Goal: Transaction & Acquisition: Obtain resource

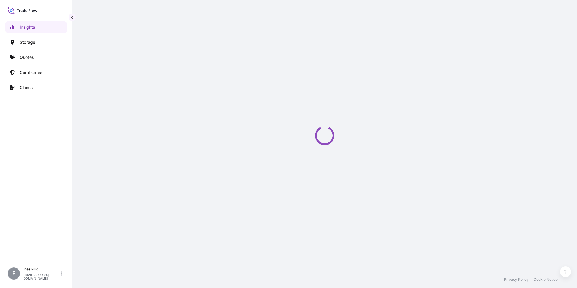
select select "2025"
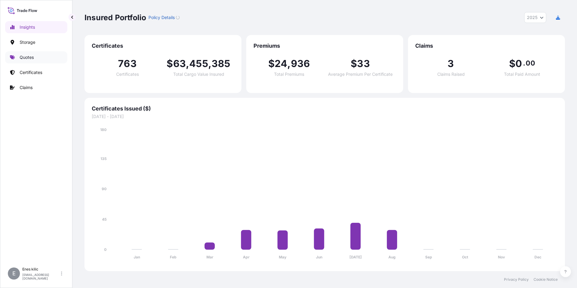
click at [30, 59] on p "Quotes" at bounding box center [27, 57] width 14 height 6
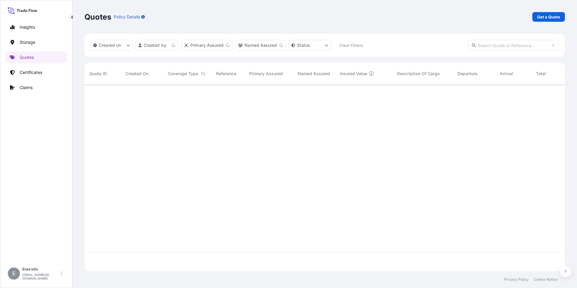
scroll to position [185, 476]
click at [547, 17] on p "Get a Quote" at bounding box center [548, 17] width 23 height 6
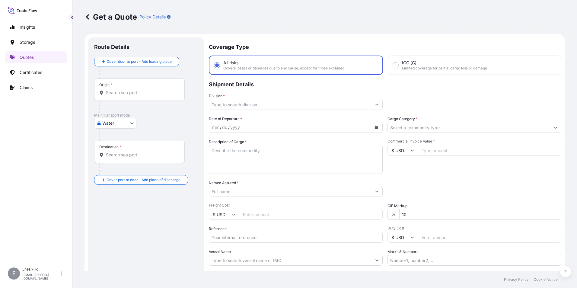
scroll to position [10, 0]
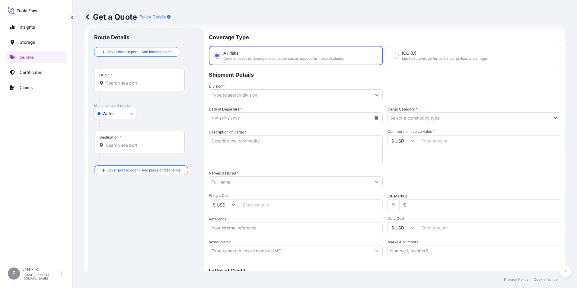
click at [115, 116] on body "Insights Storage Quotes Certificates Claims E Enes kilic enes.kilic@psabdp.com …" at bounding box center [288, 144] width 577 height 288
click at [114, 150] on span "Inland" at bounding box center [112, 151] width 12 height 6
select select "Inland"
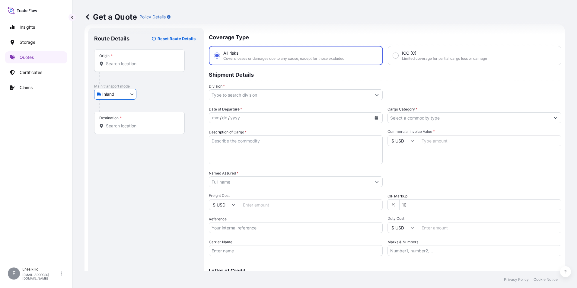
click at [120, 62] on input "Origin *" at bounding box center [141, 64] width 71 height 6
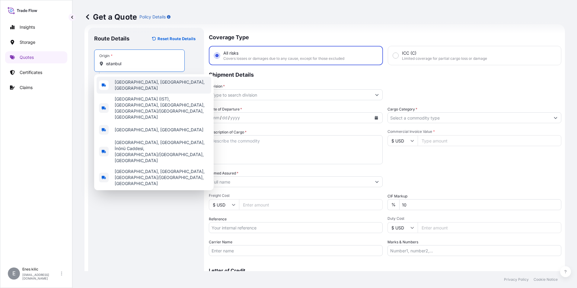
click at [134, 86] on span "Istanbul, İstanbul, Türkiye" at bounding box center [162, 85] width 94 height 12
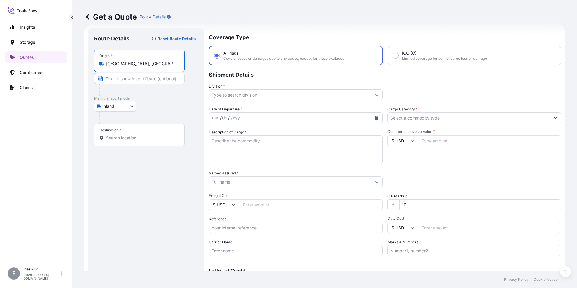
type input "Istanbul, İstanbul, Türkiye"
click at [127, 104] on body "5 options available. Insights Storage Quotes Certificates Claims E Enes kilic e…" at bounding box center [288, 144] width 577 height 288
click at [120, 121] on div "Air" at bounding box center [115, 121] width 37 height 11
select select "Air"
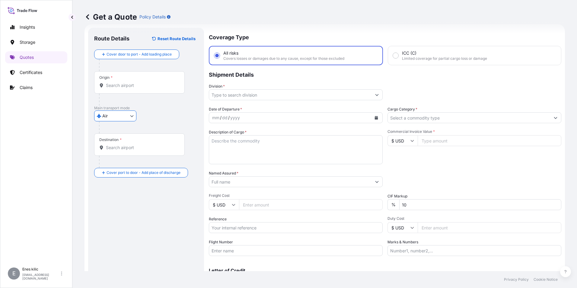
click at [135, 91] on div "Origin *" at bounding box center [139, 82] width 91 height 22
click at [135, 88] on input "Origin *" at bounding box center [141, 85] width 71 height 6
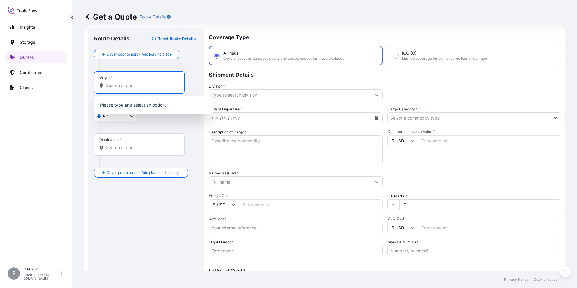
type input ","
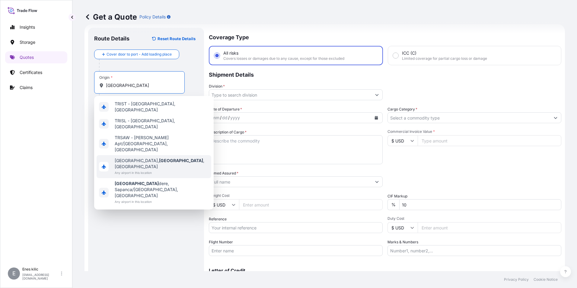
click at [150, 157] on span "Istanbul, İstanbul , Türkiye" at bounding box center [162, 163] width 94 height 12
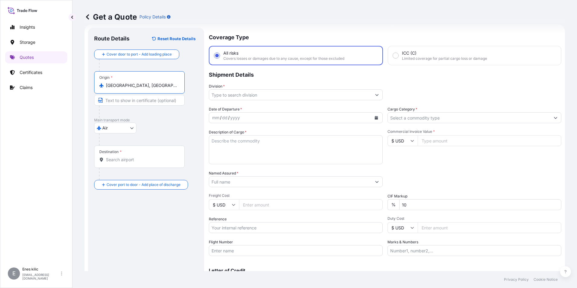
type input "Istanbul, İstanbul, Türkiye"
click at [149, 153] on div "Destination *" at bounding box center [140, 156] width 93 height 22
click at [149, 157] on input "Destination *" at bounding box center [142, 160] width 73 height 6
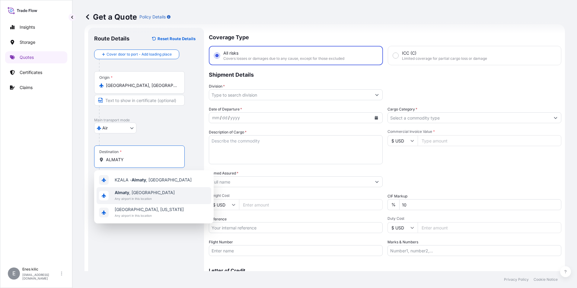
click at [142, 196] on span "Any airport in this location" at bounding box center [145, 198] width 60 height 6
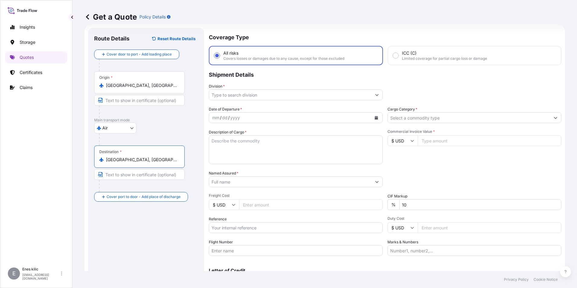
type input "Almaty, Kazakhstan"
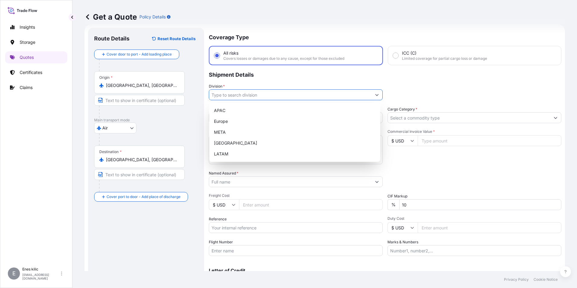
click at [238, 98] on input "Division *" at bounding box center [290, 94] width 162 height 11
click at [241, 134] on div "META" at bounding box center [294, 132] width 166 height 11
type input "META"
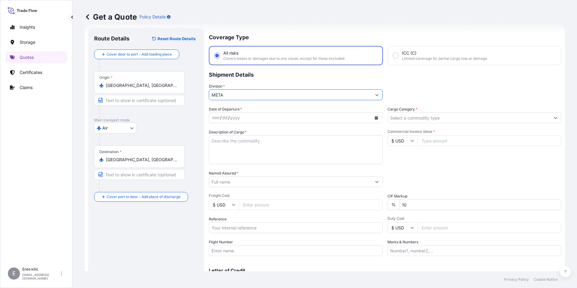
click at [488, 118] on input "Cargo Category *" at bounding box center [469, 117] width 162 height 11
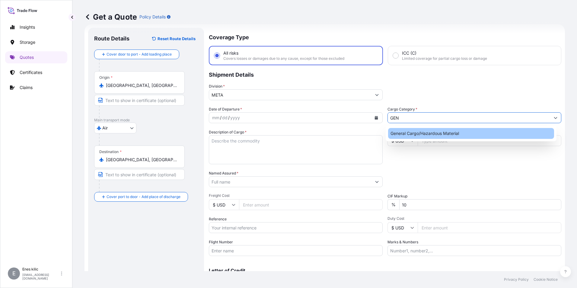
click at [461, 133] on div "General Cargo/Hazardous Material" at bounding box center [471, 133] width 166 height 11
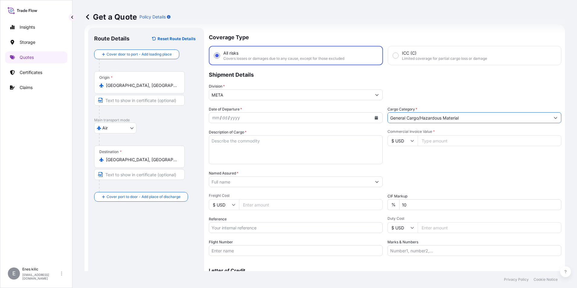
type input "General Cargo/Hazardous Material"
click at [377, 115] on button "Calendar" at bounding box center [376, 118] width 10 height 10
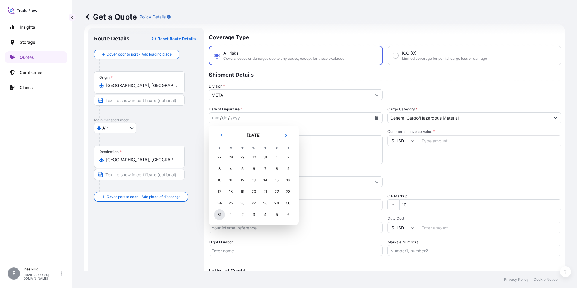
click at [219, 213] on div "31" at bounding box center [219, 214] width 11 height 11
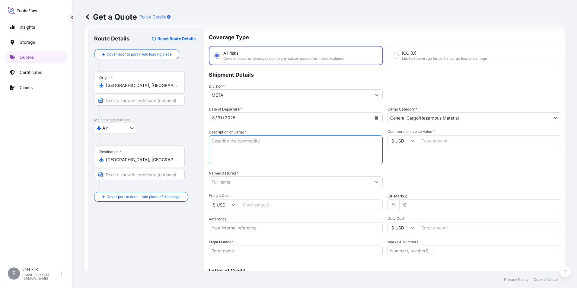
click at [264, 148] on textarea "Description of Cargo *" at bounding box center [296, 149] width 174 height 29
click at [227, 145] on textarea "Description of Cargo *" at bounding box center [296, 149] width 174 height 29
paste textarea "FRAGRANCE OILS , GLASS BOTTLES, TESTER-FRAGRANCE SAMPLE KIT"
click at [314, 152] on textarea "FRAGRANCE OILS , GLASS BOTTLES, TESTER-FRAGRANCE SAMPLE KIT" at bounding box center [296, 149] width 174 height 29
paste textarea "1 PCS 250 KGS"
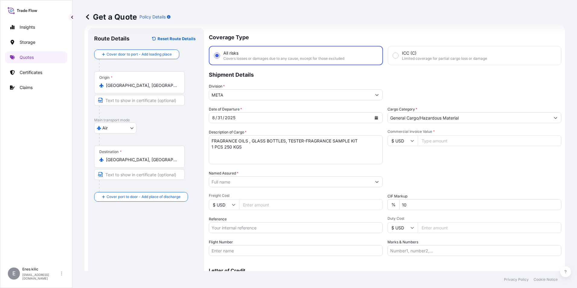
click at [250, 144] on textarea "FRAGRANCE OILS , GLASS BOTTLES, TESTER-FRAGRANCE SAMPLE KIT 1 PCS 250 KGS" at bounding box center [296, 149] width 174 height 29
paste textarea "MNG AIRLINES"
drag, startPoint x: 246, startPoint y: 156, endPoint x: 252, endPoint y: 156, distance: 5.1
click at [246, 156] on textarea "FRAGRANCE OILS , GLASS BOTTLES, TESTER-FRAGRANCE SAMPLE KIT 1 PCS 250 KGS MNG A…" at bounding box center [296, 149] width 174 height 29
paste textarea "716 1184 5411"
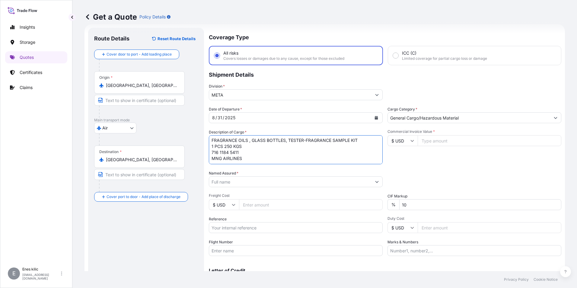
scroll to position [4, 0]
click at [263, 159] on textarea "FRAGRANCE OILS , GLASS BOTTLES, TESTER-FRAGRANCE SAMPLE KIT 1 PCS 250 KGS 716 1…" at bounding box center [296, 149] width 174 height 29
paste textarea "Ref: 3005533057"
click at [221, 150] on textarea "FRAGRANCE OILS , GLASS BOTTLES, TESTER-FRAGRANCE SAMPLE KIT 1 PCS 250 KGS 716 1…" at bounding box center [296, 149] width 174 height 29
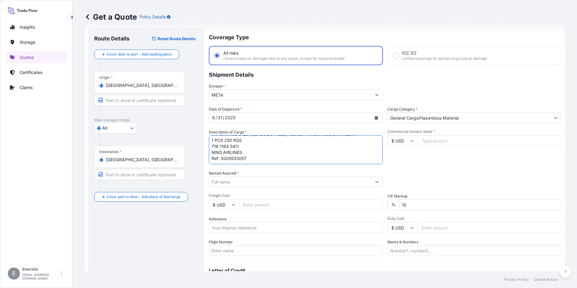
click at [257, 151] on textarea "FRAGRANCE OILS , GLASS BOTTLES, TESTER-FRAGRANCE SAMPLE KIT 1 PCS 250 KGS 716 1…" at bounding box center [296, 149] width 174 height 29
click at [221, 149] on textarea "FRAGRANCE OILS , GLASS BOTTLES, TESTER-FRAGRANCE SAMPLE KIT 1 PCS 250 KGS 716 1…" at bounding box center [296, 149] width 174 height 29
click at [251, 151] on textarea "FRAGRANCE OILS , GLASS BOTTLES, TESTER-FRAGRANCE SAMPLE KIT 1 PCS 250 KGS 716 1…" at bounding box center [296, 149] width 174 height 29
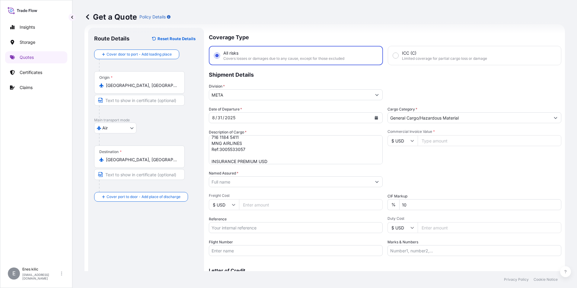
click at [297, 160] on textarea "FRAGRANCE OILS , GLASS BOTTLES, TESTER-FRAGRANCE SAMPLE KIT 1 PCS 250 KGS 716 1…" at bounding box center [296, 149] width 174 height 29
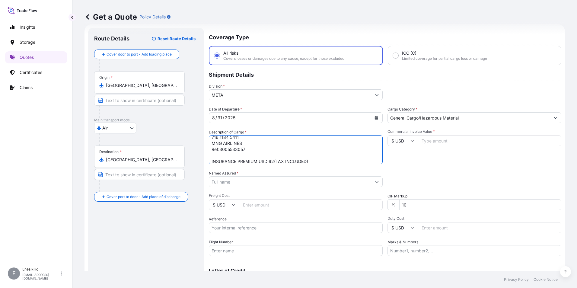
type textarea "FRAGRANCE OILS , GLASS BOTTLES, TESTER-FRAGRANCE SAMPLE KIT 1 PCS 250 KGS 716 1…"
click at [401, 140] on input "$ USD" at bounding box center [402, 140] width 30 height 11
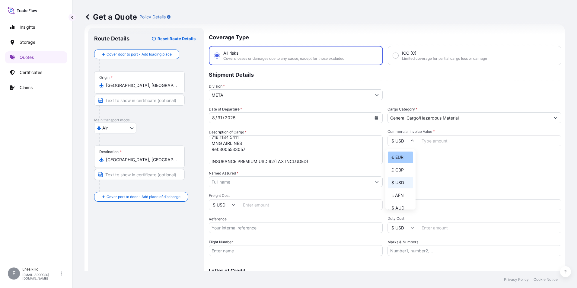
click at [402, 158] on div "€ EUR" at bounding box center [400, 156] width 25 height 11
type input "€ EUR"
click at [454, 148] on div "Commercial Invoice Value * € EUR" at bounding box center [474, 146] width 174 height 35
click at [453, 144] on input "Commercial Invoice Value *" at bounding box center [490, 140] width 144 height 11
type input "11212"
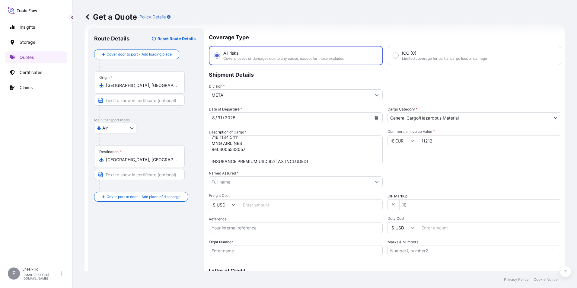
click at [431, 202] on input "10" at bounding box center [480, 204] width 162 height 11
type input "0"
click at [453, 181] on div "Packing Category Type to search a container mode Please select a primary mode o…" at bounding box center [474, 178] width 174 height 17
click at [259, 183] on input "Named Assured *" at bounding box center [290, 181] width 162 height 11
click at [224, 180] on input "Named Assured *" at bounding box center [290, 181] width 162 height 11
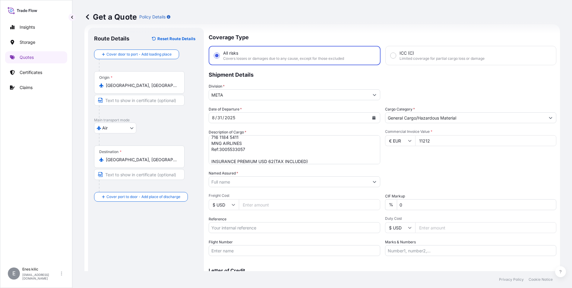
paste input "GLOKAL KURUMSAL KOKU A.S."
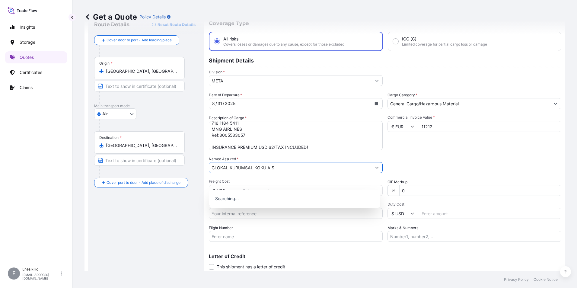
scroll to position [40, 0]
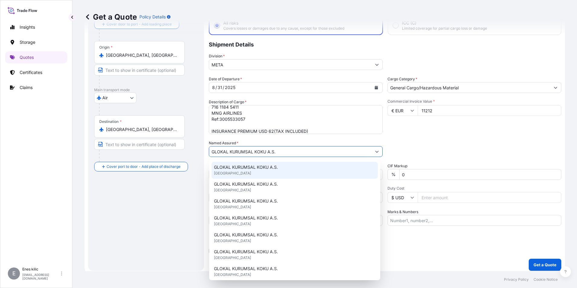
click at [249, 167] on span "GLOKAL KURUMSAL KOKU A.S." at bounding box center [246, 167] width 64 height 6
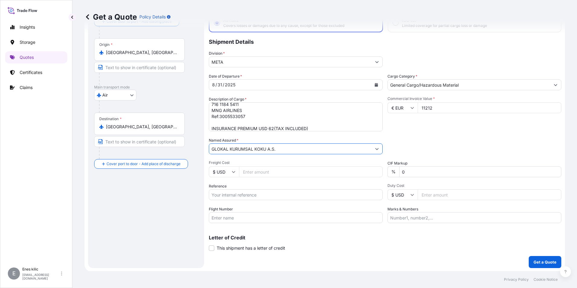
scroll to position [43, 0]
type input "GLOKAL KURUMSAL KOKU A.S."
click at [243, 195] on input "Reference" at bounding box center [296, 194] width 174 height 11
click at [233, 201] on div "Date of Departure * 8 / 31 / 2025 Cargo Category * General Cargo/Hazardous Mate…" at bounding box center [385, 148] width 352 height 150
click at [231, 195] on input "Reference" at bounding box center [296, 194] width 174 height 11
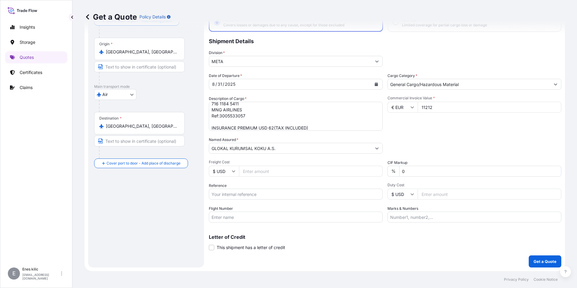
paste input "2121775167"
type input "2121775167"
click at [216, 216] on input "Flight Number" at bounding box center [296, 216] width 174 height 11
drag, startPoint x: 237, startPoint y: 213, endPoint x: 286, endPoint y: 227, distance: 50.3
click at [237, 213] on input "Flight Number" at bounding box center [296, 216] width 174 height 11
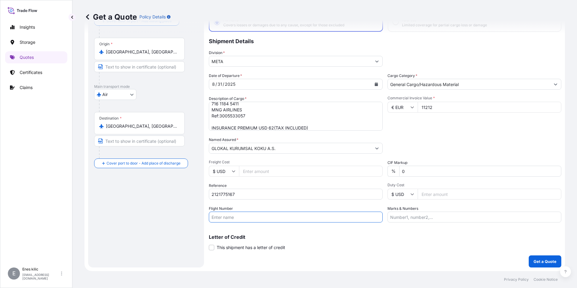
paste input "MNG AIRLINES"
type input "MNG AIRLINES"
click at [428, 220] on input "Marks & Numbers" at bounding box center [474, 216] width 174 height 11
click at [423, 221] on input "Marks & Numbers" at bounding box center [474, 216] width 174 height 11
paste input "MB 300"
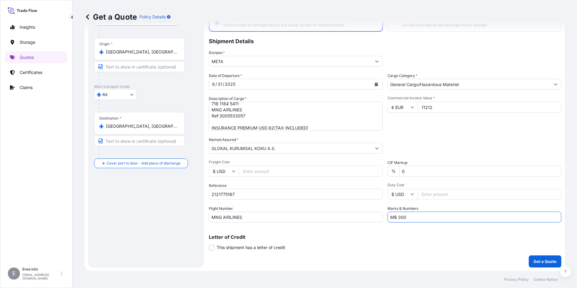
type input "MB 300"
click at [412, 244] on div "Letter of Credit This shipment has a letter of credit Letter of credit * Letter…" at bounding box center [385, 242] width 352 height 16
click at [268, 215] on input "MNG AIRLINES" at bounding box center [296, 216] width 174 height 11
paste input "B 300"
type input "MB 300"
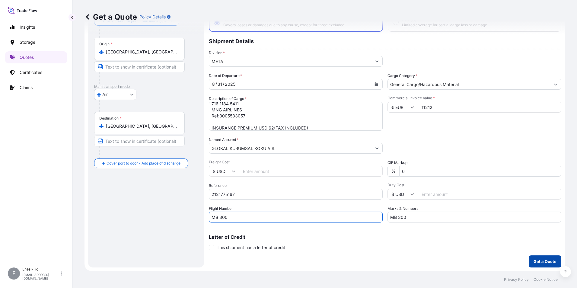
click at [529, 257] on button "Get a Quote" at bounding box center [545, 261] width 33 height 12
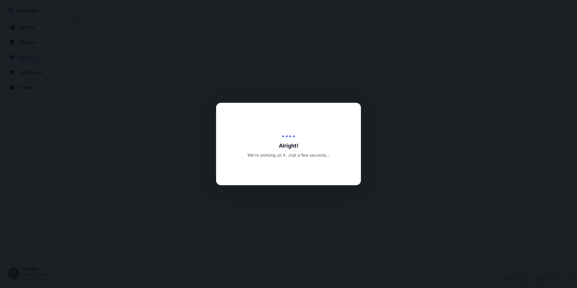
select select "Air"
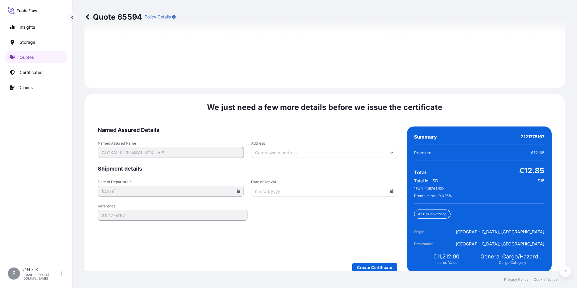
scroll to position [881, 0]
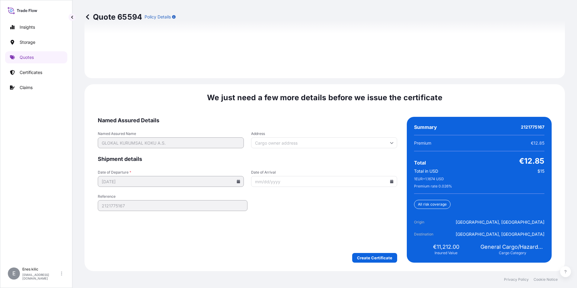
click at [373, 251] on form "Named Assured Details Named Assured Name GLOKAL KURUMSAL KOKU A.S. Address Ship…" at bounding box center [247, 190] width 299 height 146
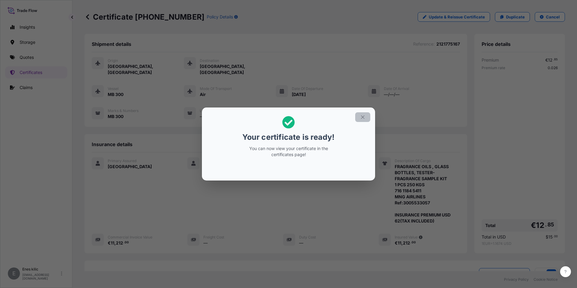
click at [358, 114] on button "button" at bounding box center [362, 117] width 15 height 10
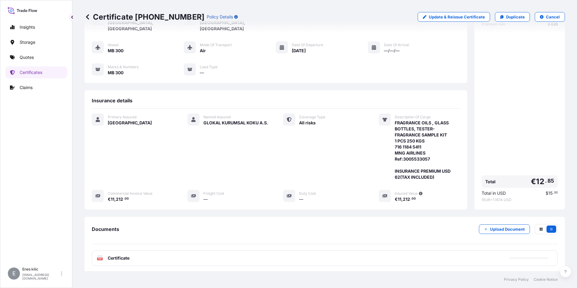
scroll to position [84, 0]
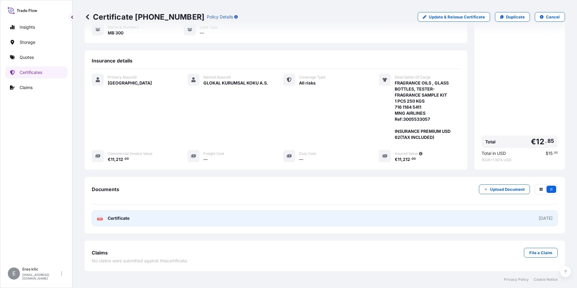
click at [114, 219] on span "Certificate" at bounding box center [119, 218] width 22 height 6
